Goal: Transaction & Acquisition: Purchase product/service

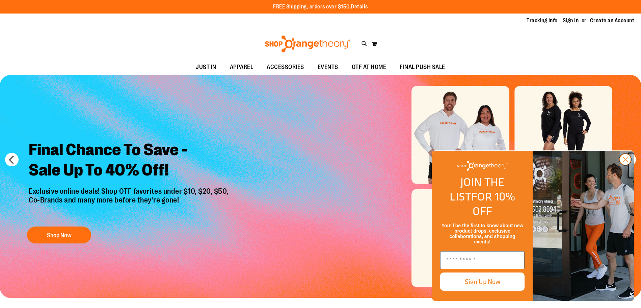
click at [626, 165] on circle "Close dialog" at bounding box center [625, 159] width 11 height 11
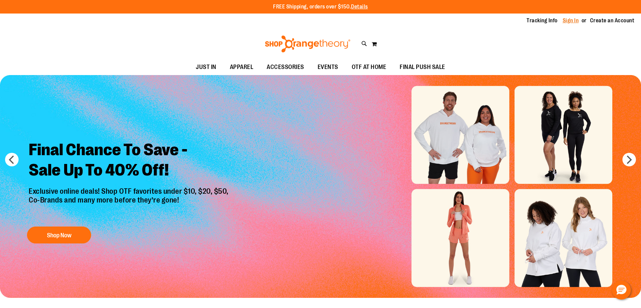
click at [568, 22] on link "Sign In" at bounding box center [571, 20] width 16 height 7
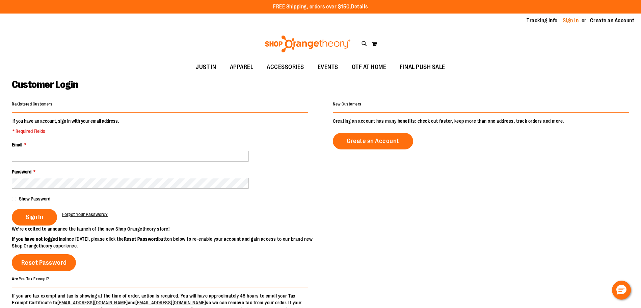
click at [564, 20] on link "Sign In" at bounding box center [571, 20] width 16 height 7
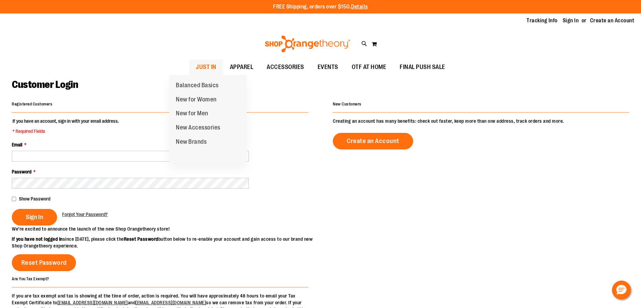
click at [196, 70] on span "JUST IN" at bounding box center [206, 66] width 21 height 15
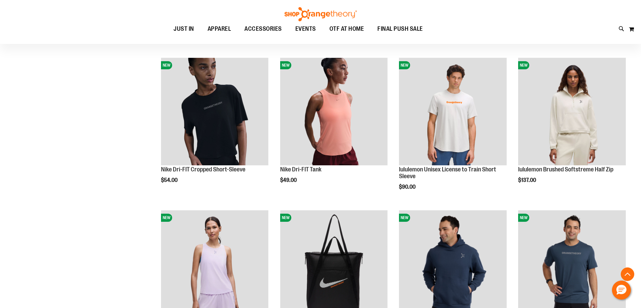
scroll to position [465, 0]
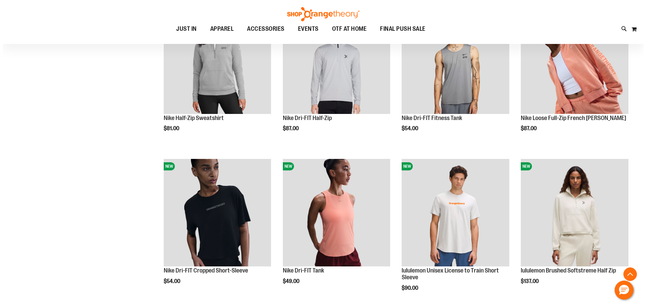
scroll to position [263, 0]
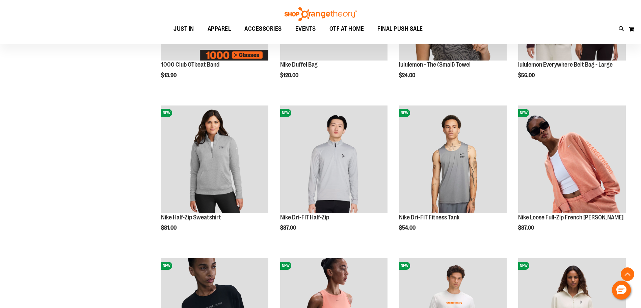
click at [621, 33] on div "Toggle Nav Search Popular Suggestions Advanced Search" at bounding box center [320, 22] width 641 height 44
click at [620, 30] on icon at bounding box center [622, 29] width 6 height 8
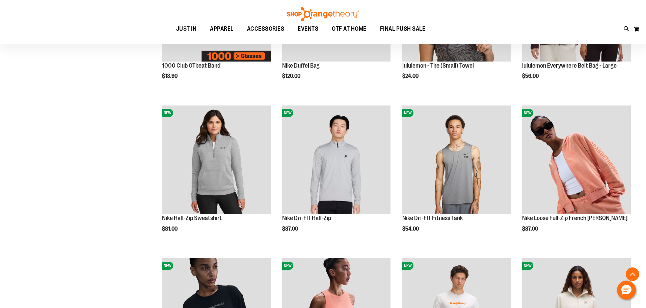
type input "******"
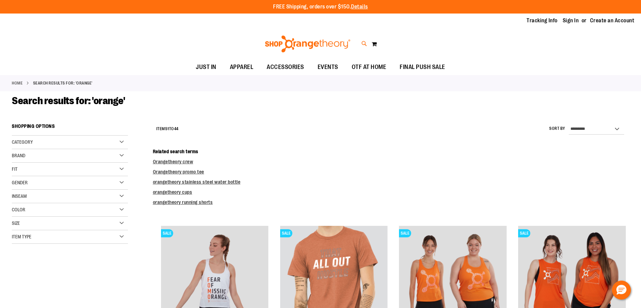
click at [363, 42] on icon at bounding box center [365, 44] width 6 height 8
type input "*"
type input "**********"
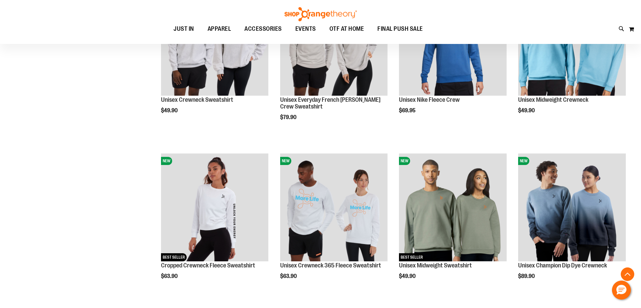
scroll to position [1350, 0]
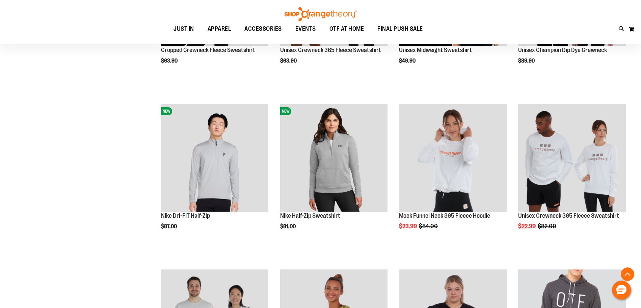
scroll to position [735, 0]
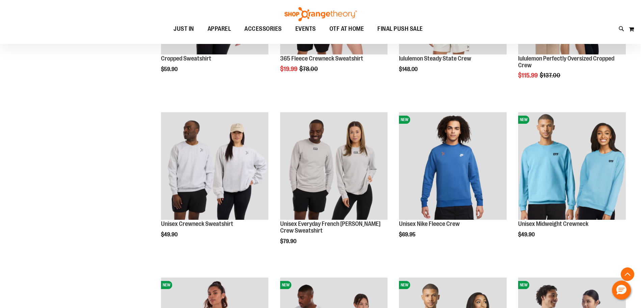
scroll to position [1141, 0]
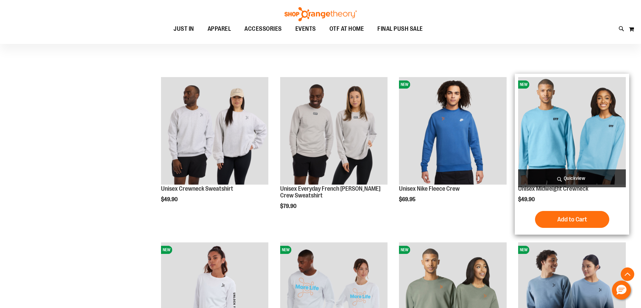
click at [560, 157] on img "product" at bounding box center [572, 131] width 108 height 108
